Goal: Transaction & Acquisition: Purchase product/service

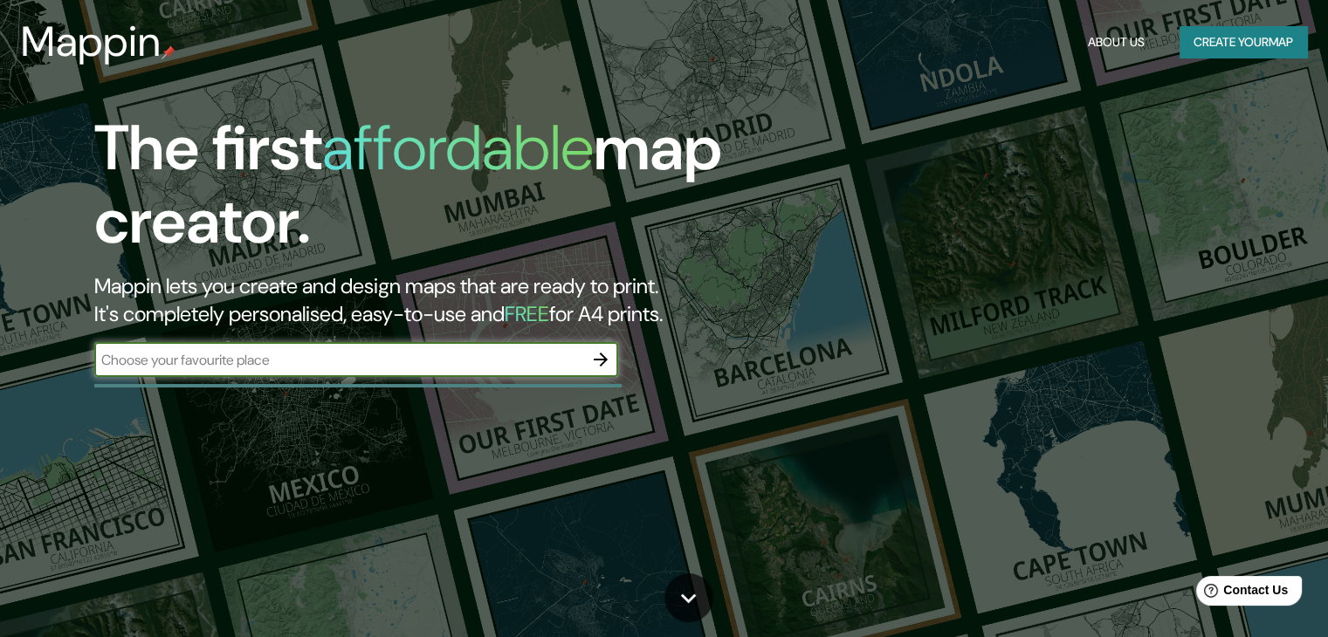
click at [361, 368] on input "text" at bounding box center [338, 360] width 489 height 20
type input "Kashiihama, 4 Chome-2, [GEOGRAPHIC_DATA] - [GEOGRAPHIC_DATA]"
click at [601, 364] on icon "button" at bounding box center [601, 360] width 14 height 14
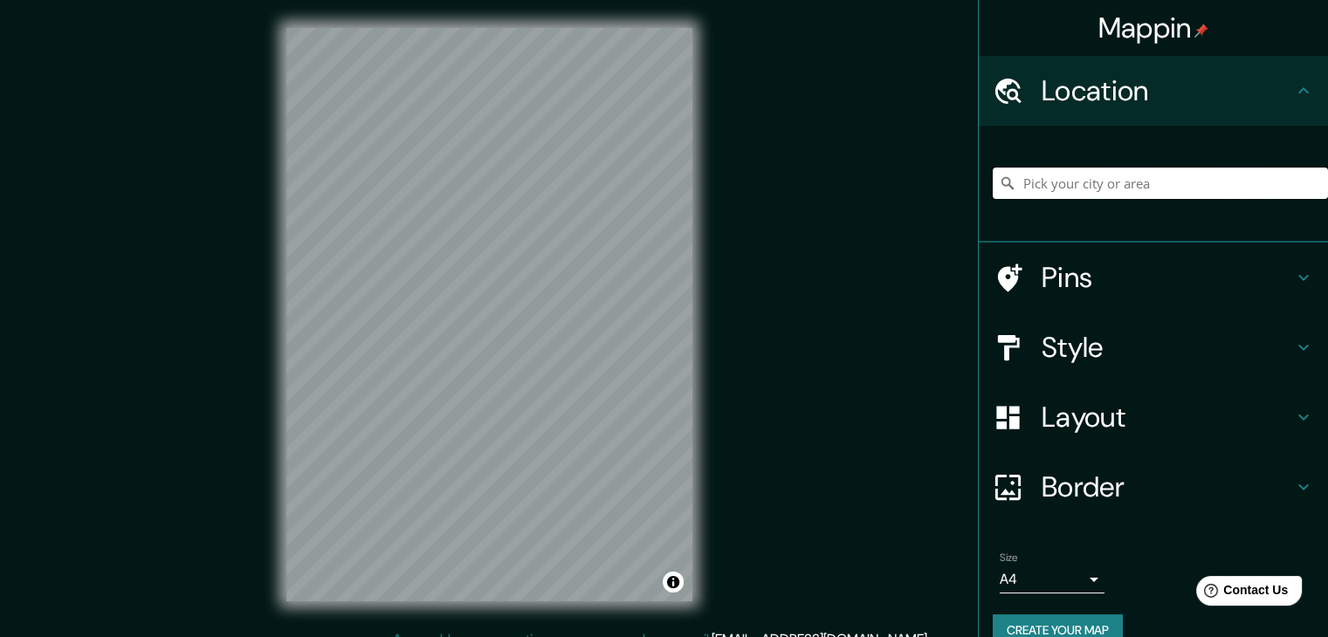
click at [1124, 184] on input "Pick your city or area" at bounding box center [1160, 183] width 335 height 31
click at [1060, 188] on input "Pick your city or area" at bounding box center [1160, 183] width 335 height 31
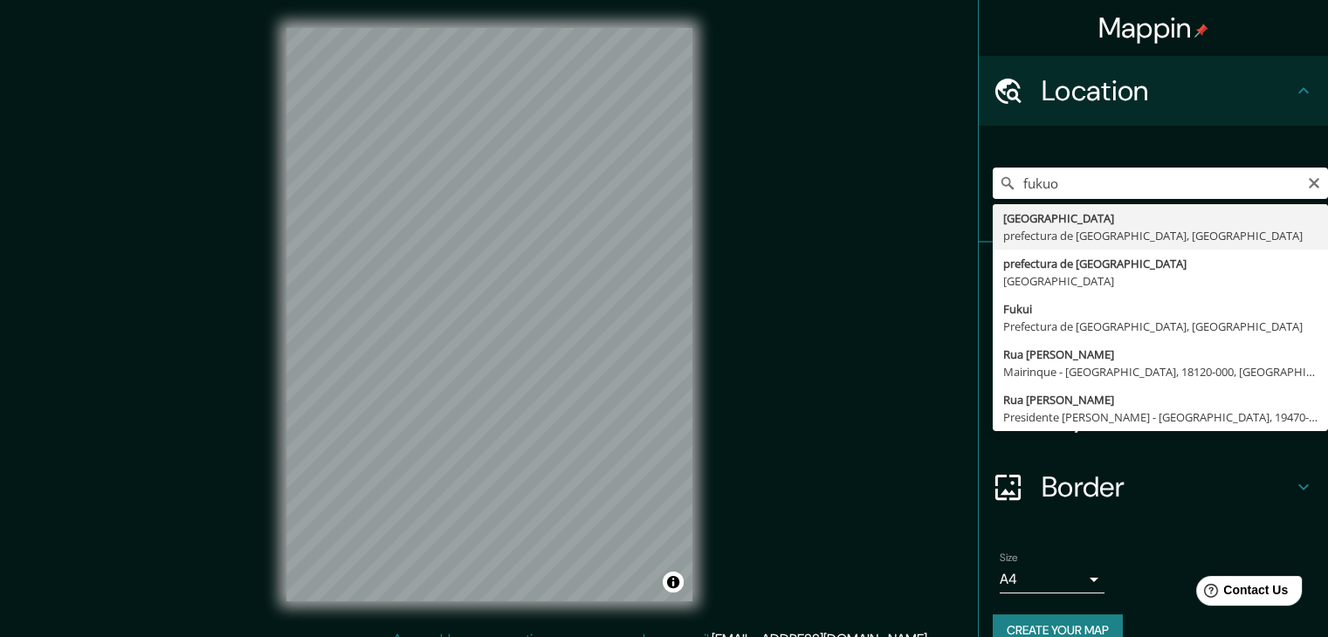
type input "[GEOGRAPHIC_DATA], [GEOGRAPHIC_DATA], [GEOGRAPHIC_DATA]"
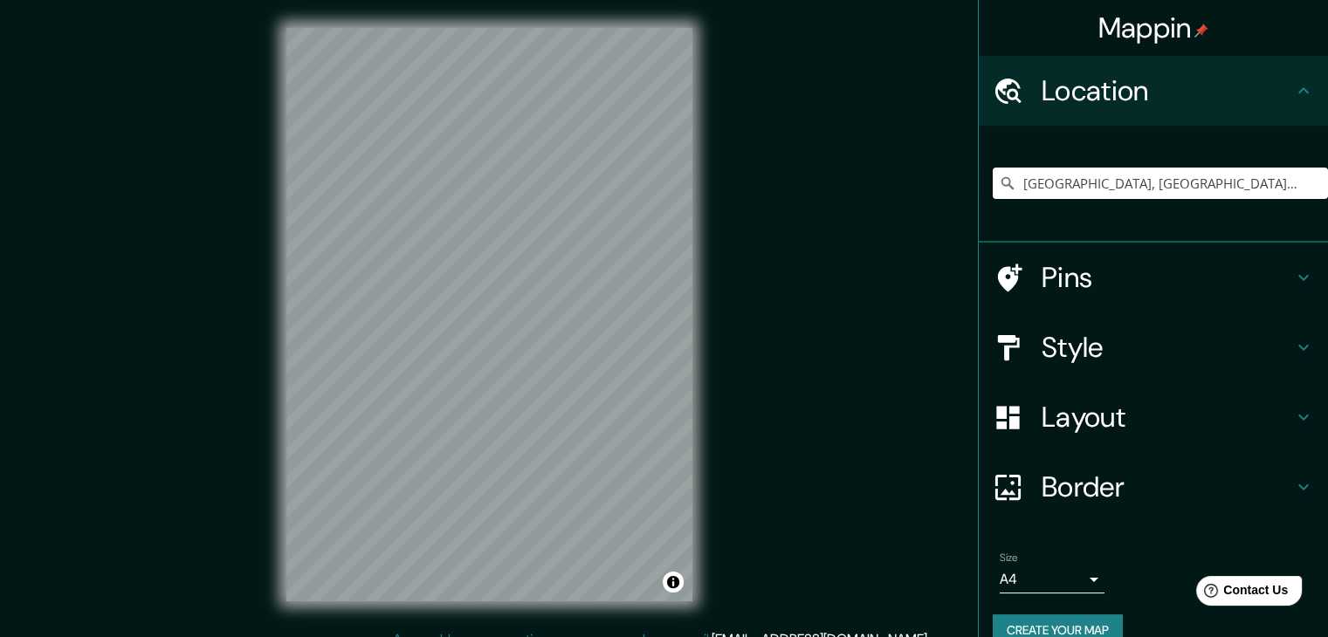
click at [1106, 342] on h4 "Style" at bounding box center [1166, 347] width 251 height 35
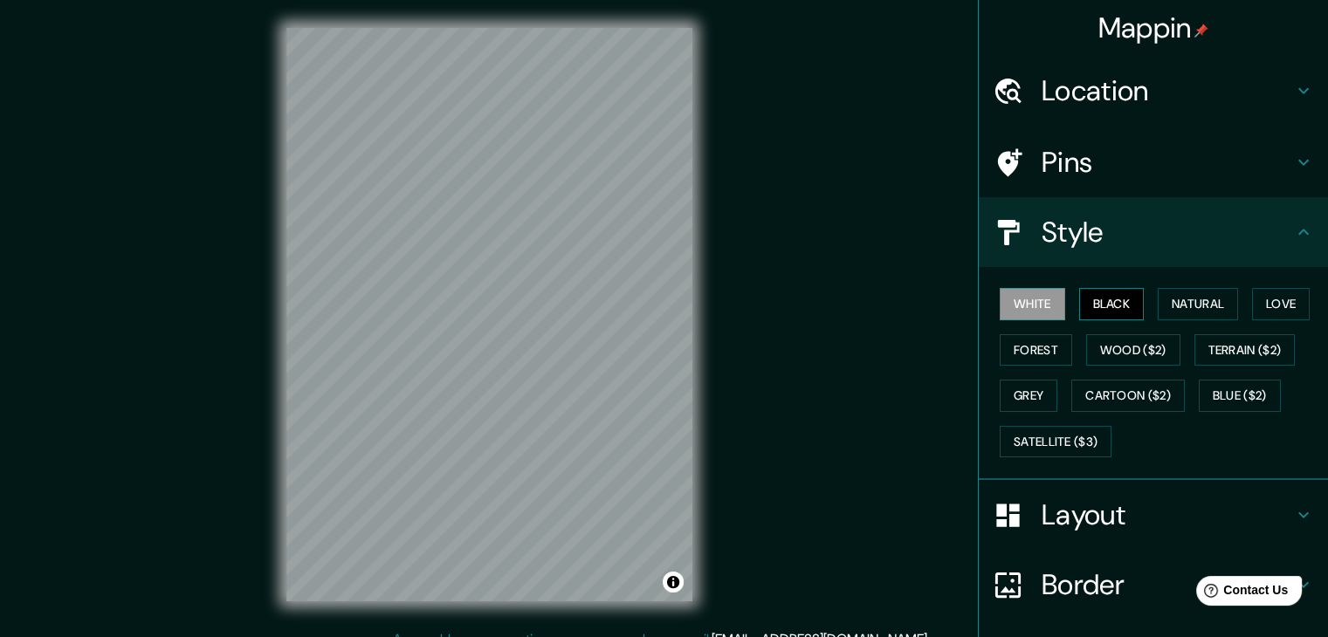
click at [1110, 305] on button "Black" at bounding box center [1111, 304] width 65 height 32
click at [1024, 313] on button "White" at bounding box center [1032, 304] width 65 height 32
click at [1103, 300] on button "Black" at bounding box center [1111, 304] width 65 height 32
click at [1021, 302] on button "White" at bounding box center [1032, 304] width 65 height 32
click at [1189, 306] on button "Natural" at bounding box center [1198, 304] width 80 height 32
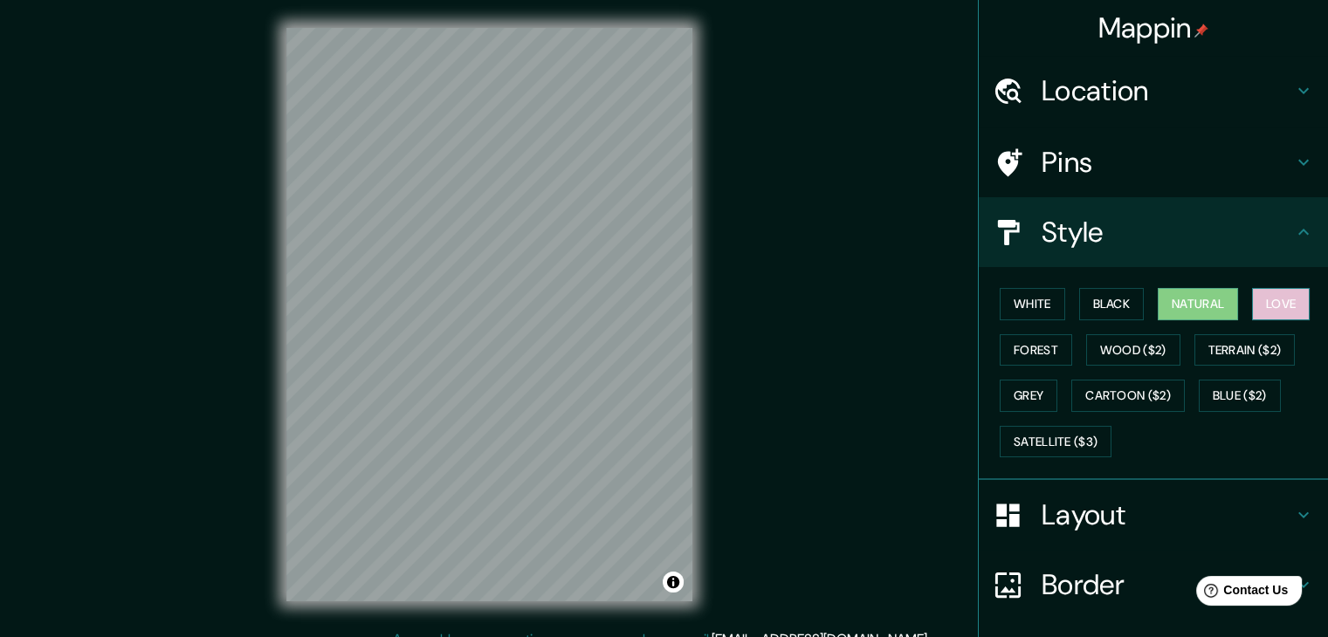
click at [1286, 301] on button "Love" at bounding box center [1281, 304] width 58 height 32
click at [1036, 341] on button "Forest" at bounding box center [1036, 350] width 72 height 32
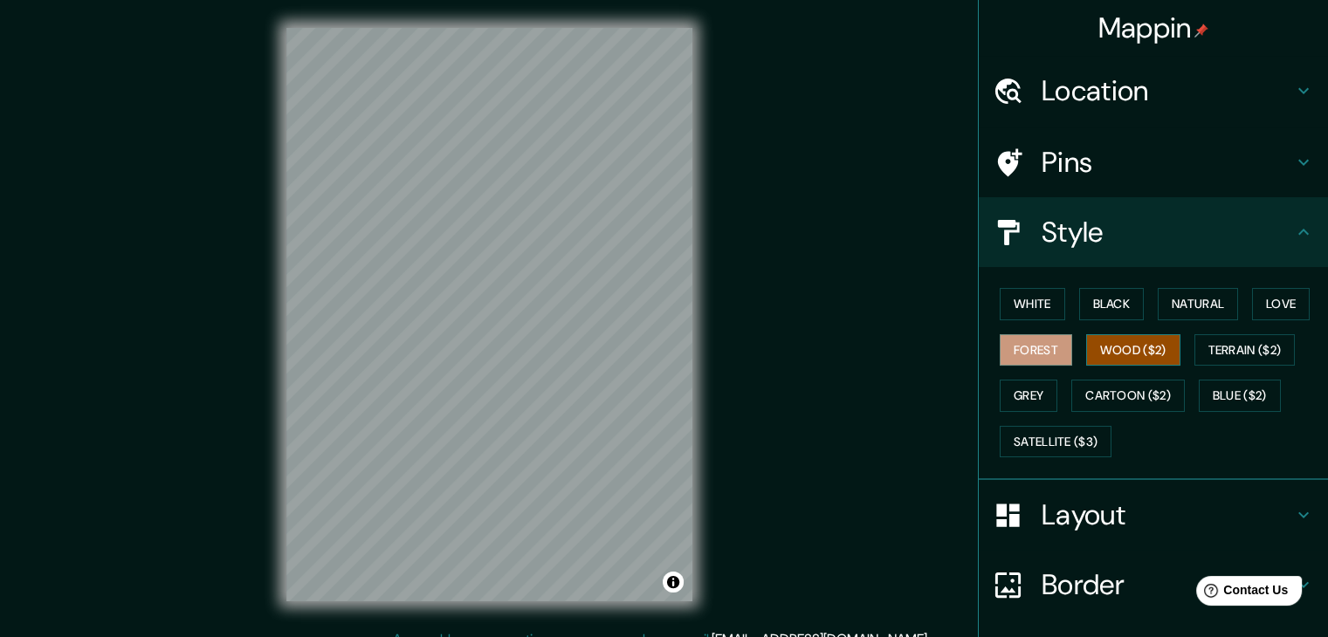
click at [1100, 341] on button "Wood ($2)" at bounding box center [1133, 350] width 94 height 32
click at [1201, 346] on button "Terrain ($2)" at bounding box center [1244, 350] width 101 height 32
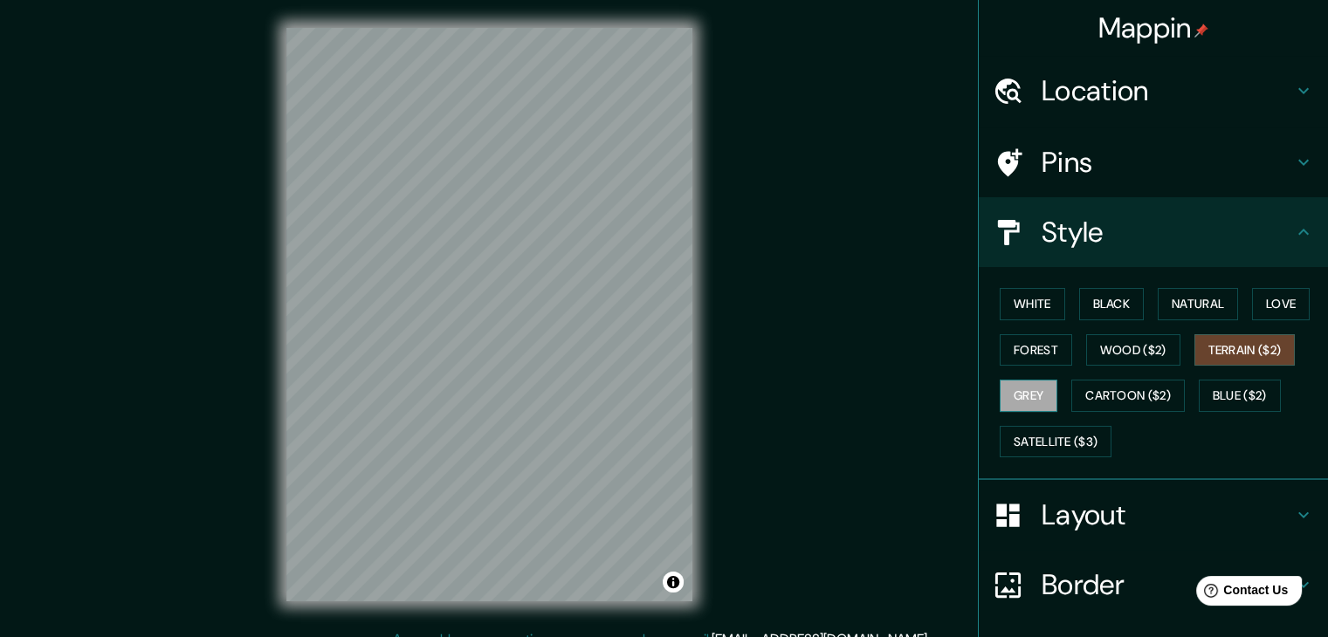
click at [1030, 394] on button "Grey" at bounding box center [1029, 396] width 58 height 32
click at [1114, 390] on button "Cartoon ($2)" at bounding box center [1127, 396] width 113 height 32
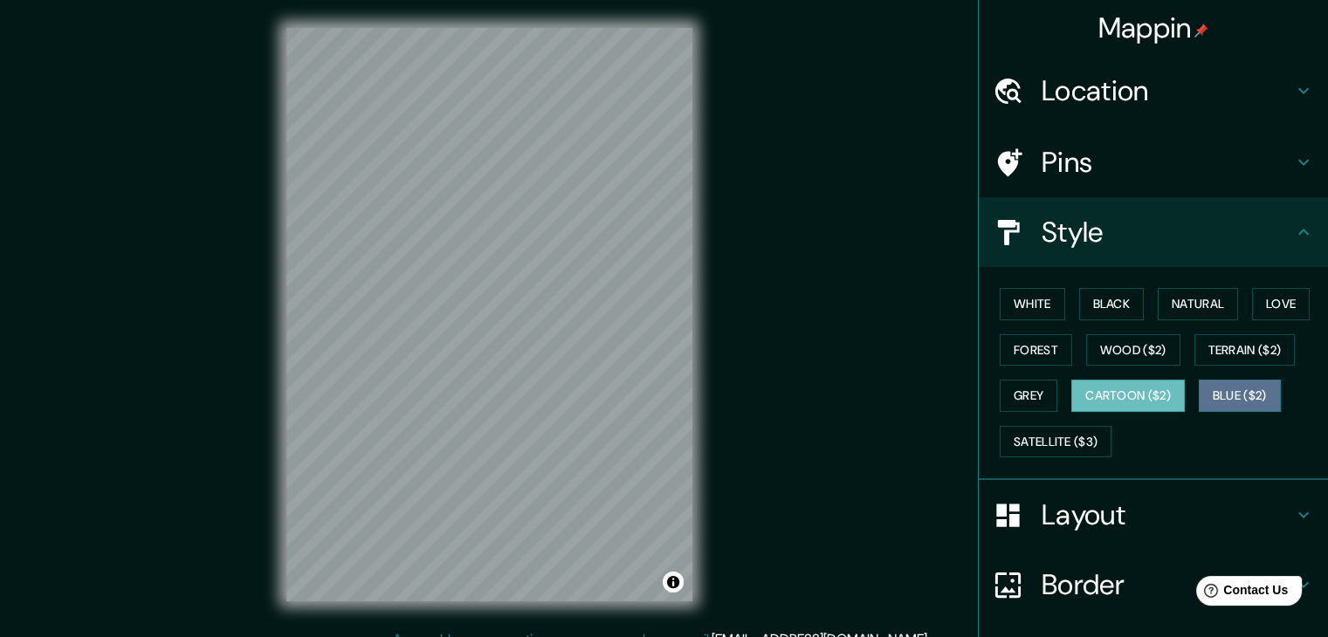
click at [1221, 395] on button "Blue ($2)" at bounding box center [1240, 396] width 82 height 32
click at [1234, 419] on div "White Black Natural Love Forest Wood ($2) Terrain ($2) Grey Cartoon ($2) Blue (…" at bounding box center [1160, 372] width 335 height 183
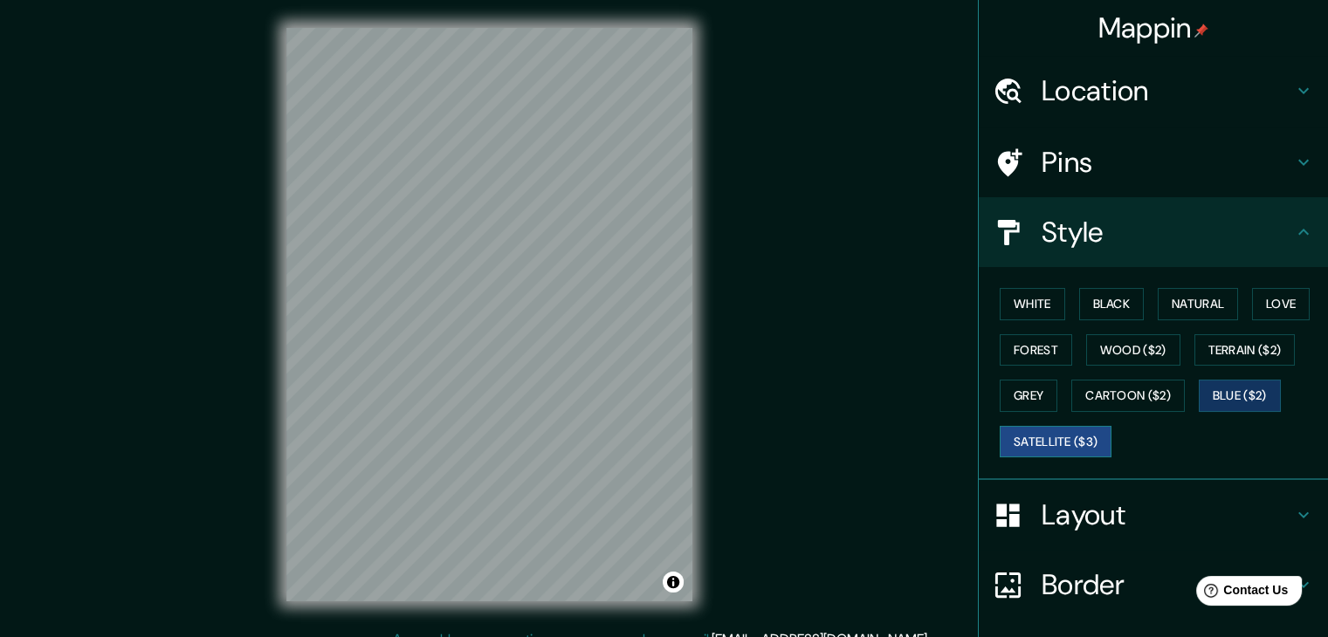
click at [1034, 443] on button "Satellite ($3)" at bounding box center [1056, 442] width 112 height 32
click at [1036, 296] on button "White" at bounding box center [1032, 304] width 65 height 32
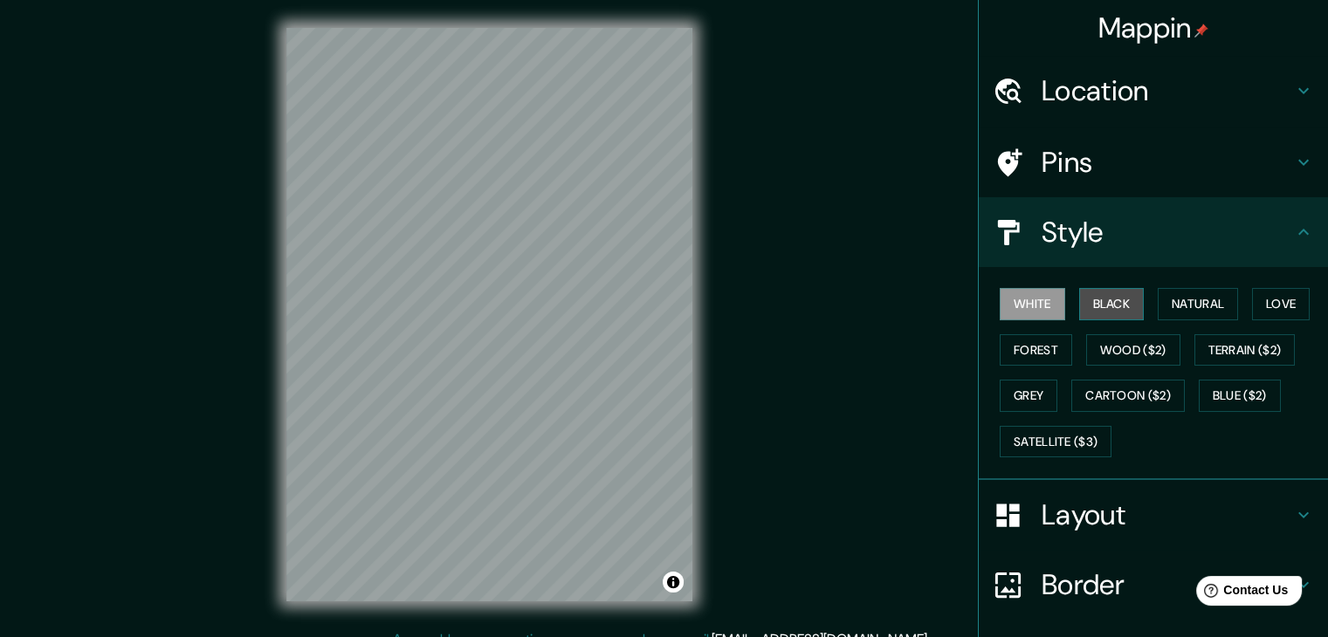
click at [1117, 299] on button "Black" at bounding box center [1111, 304] width 65 height 32
click at [1044, 390] on button "Grey" at bounding box center [1029, 396] width 58 height 32
